Goal: Information Seeking & Learning: Learn about a topic

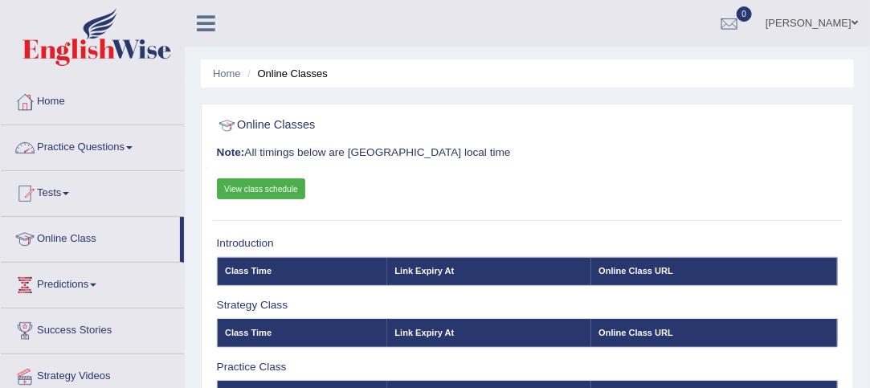
click at [133, 146] on span at bounding box center [129, 147] width 6 height 3
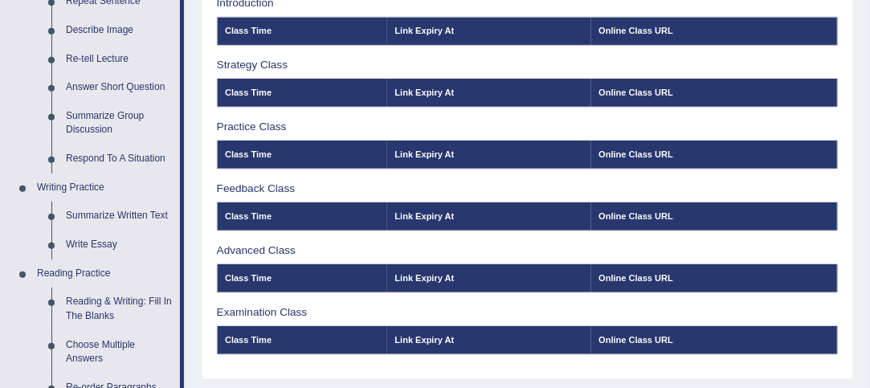
scroll to position [241, 0]
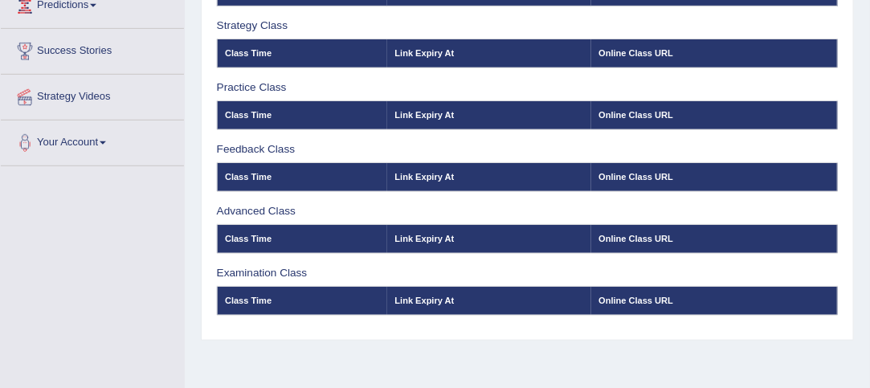
scroll to position [241, 0]
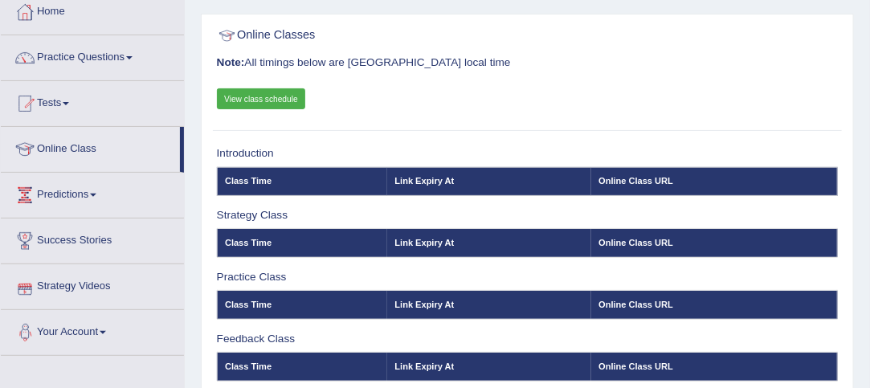
scroll to position [88, 0]
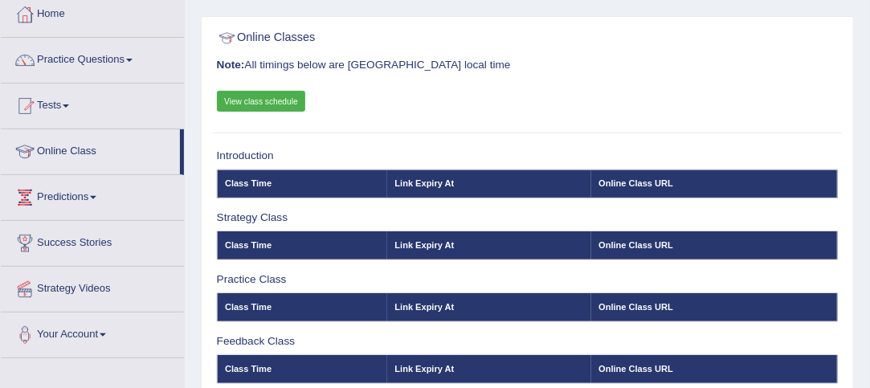
click at [133, 59] on span at bounding box center [129, 60] width 6 height 3
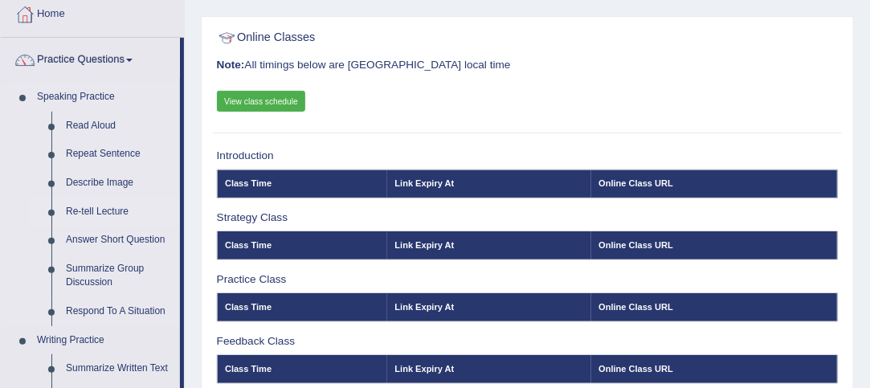
click at [94, 206] on link "Re-tell Lecture" at bounding box center [119, 212] width 121 height 29
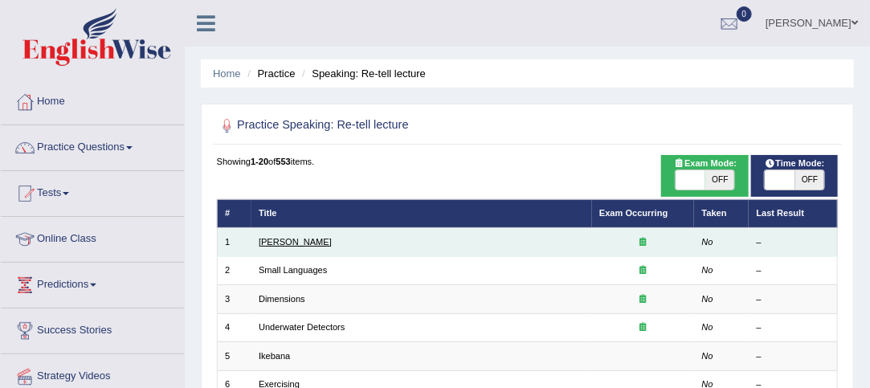
click at [283, 239] on link "Amory Lovins" at bounding box center [295, 242] width 73 height 10
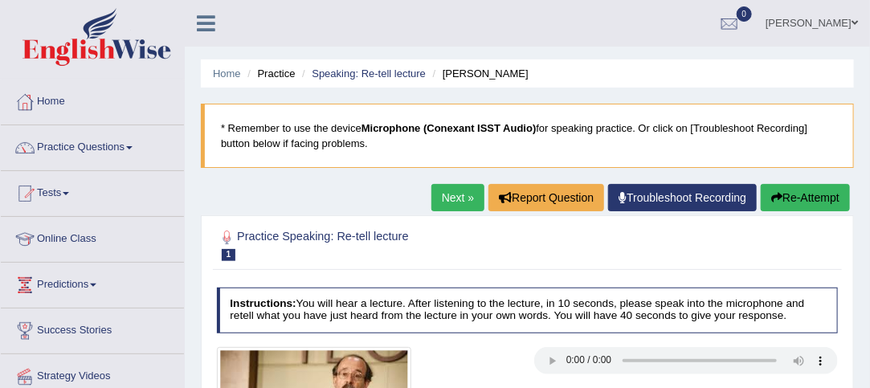
click at [130, 145] on link "Practice Questions" at bounding box center [92, 145] width 183 height 40
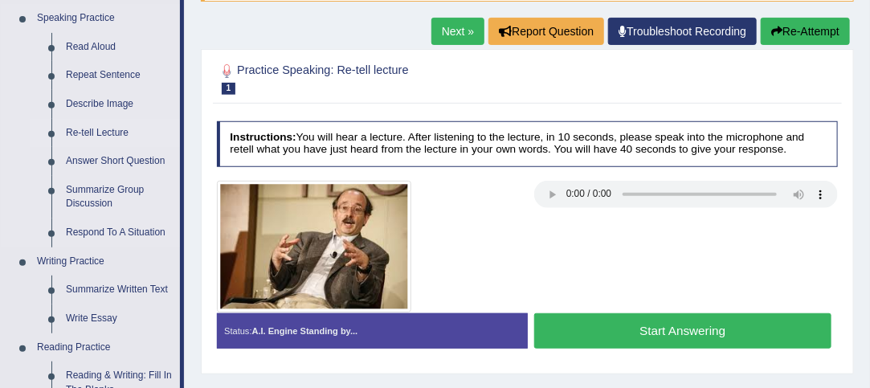
scroll to position [170, 0]
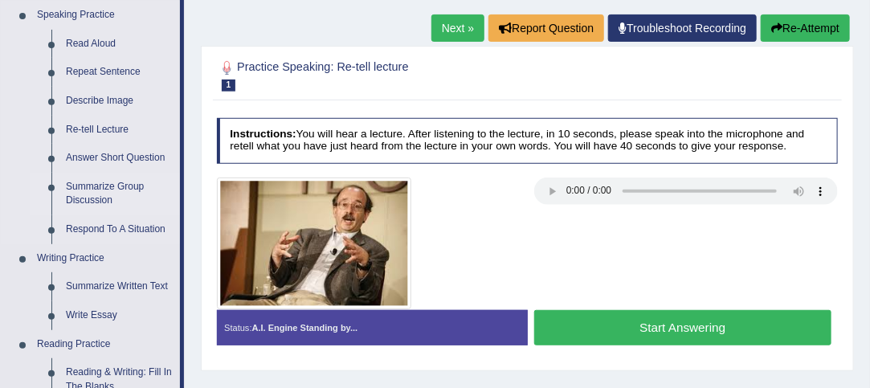
click at [92, 187] on link "Summarize Group Discussion" at bounding box center [119, 194] width 121 height 43
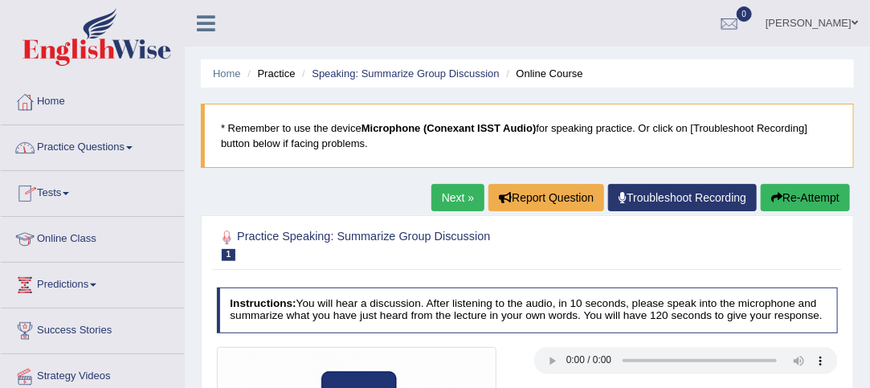
click at [133, 144] on link "Practice Questions" at bounding box center [92, 145] width 183 height 40
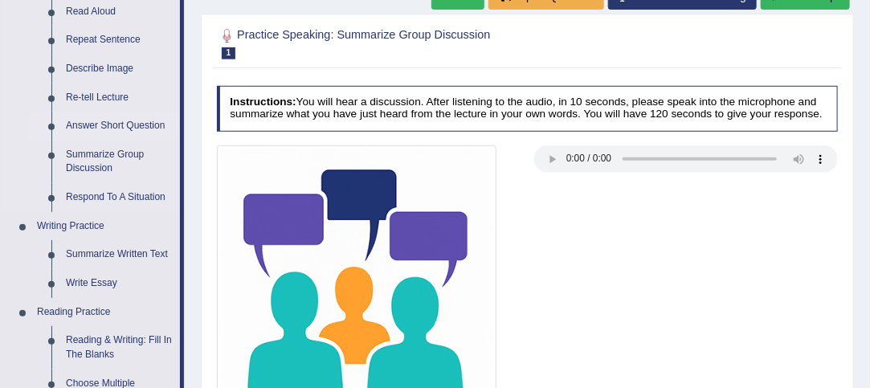
scroll to position [219, 0]
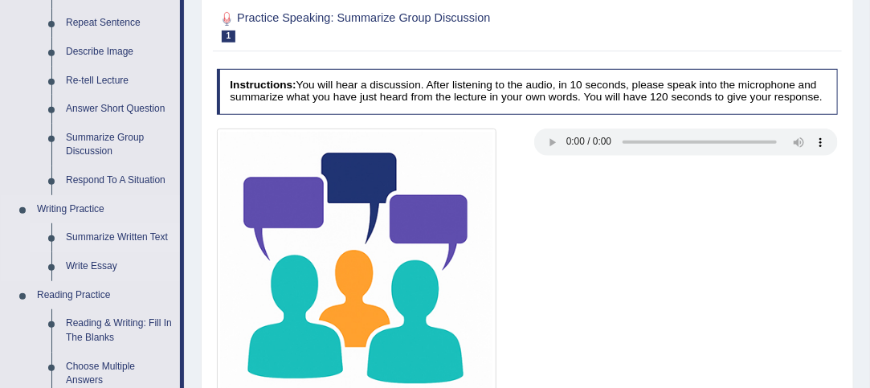
click at [100, 235] on link "Summarize Written Text" at bounding box center [119, 237] width 121 height 29
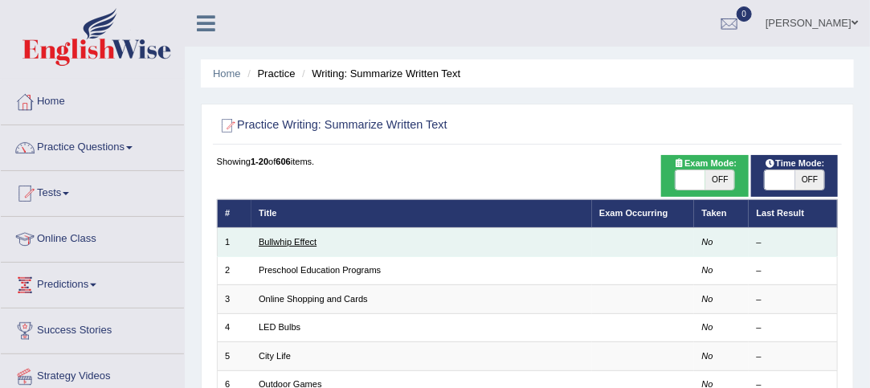
click at [271, 240] on link "Bullwhip Effect" at bounding box center [288, 242] width 58 height 10
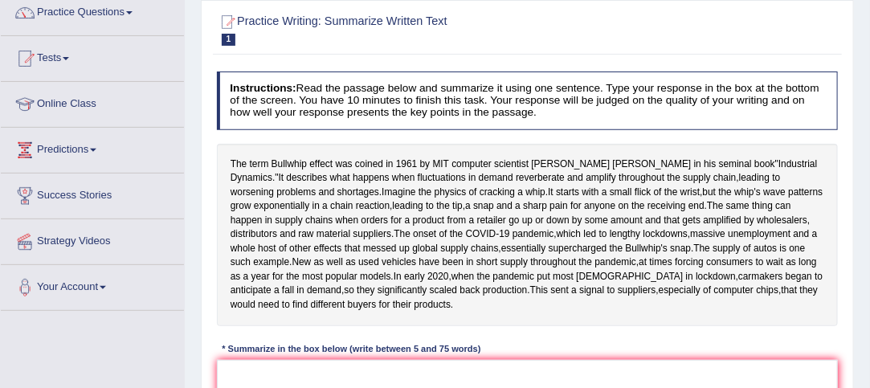
scroll to position [134, 0]
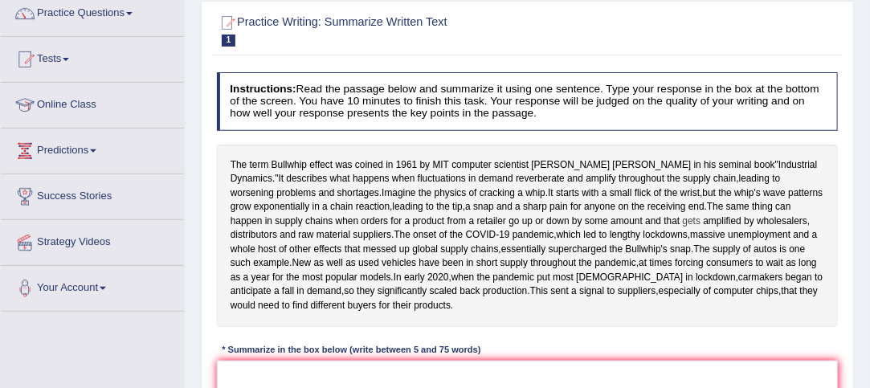
click at [701, 229] on span "gets" at bounding box center [692, 221] width 18 height 14
